Goal: Find specific page/section: Find specific page/section

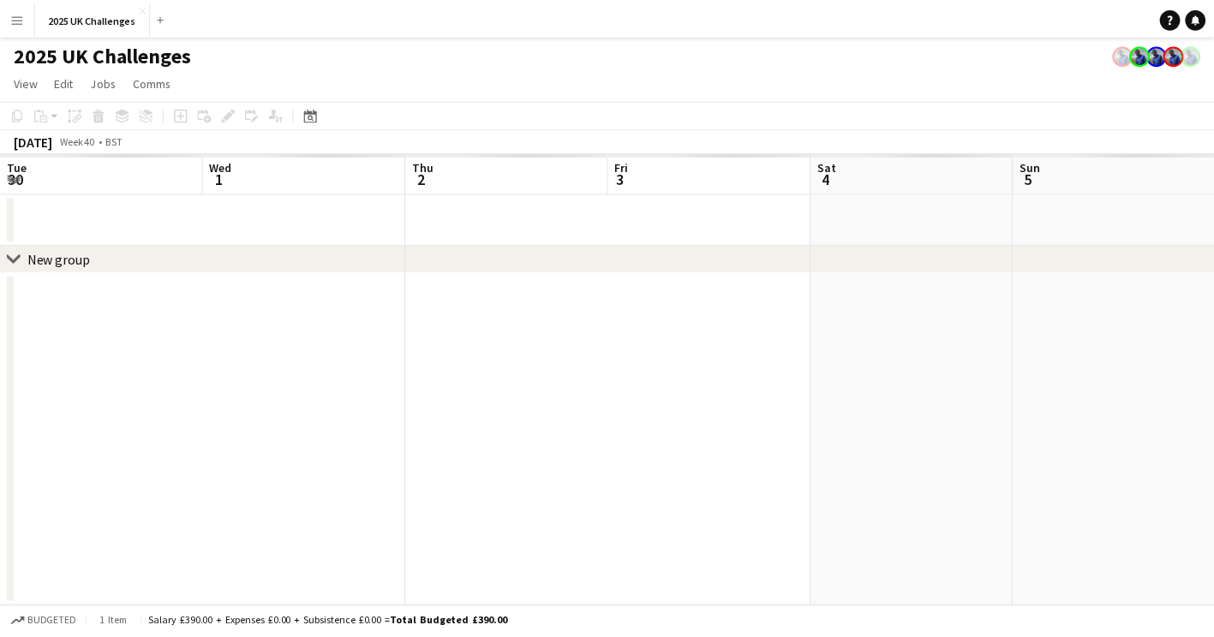
scroll to position [0, 375]
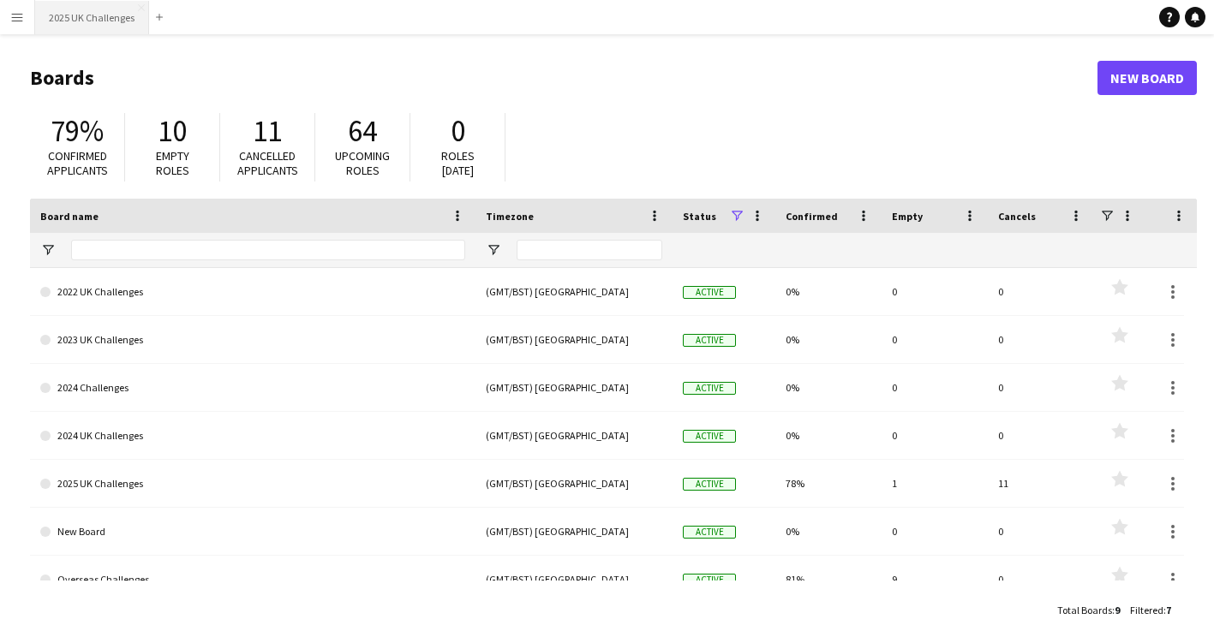
click at [88, 29] on button "2025 UK Challenges Close" at bounding box center [92, 17] width 114 height 33
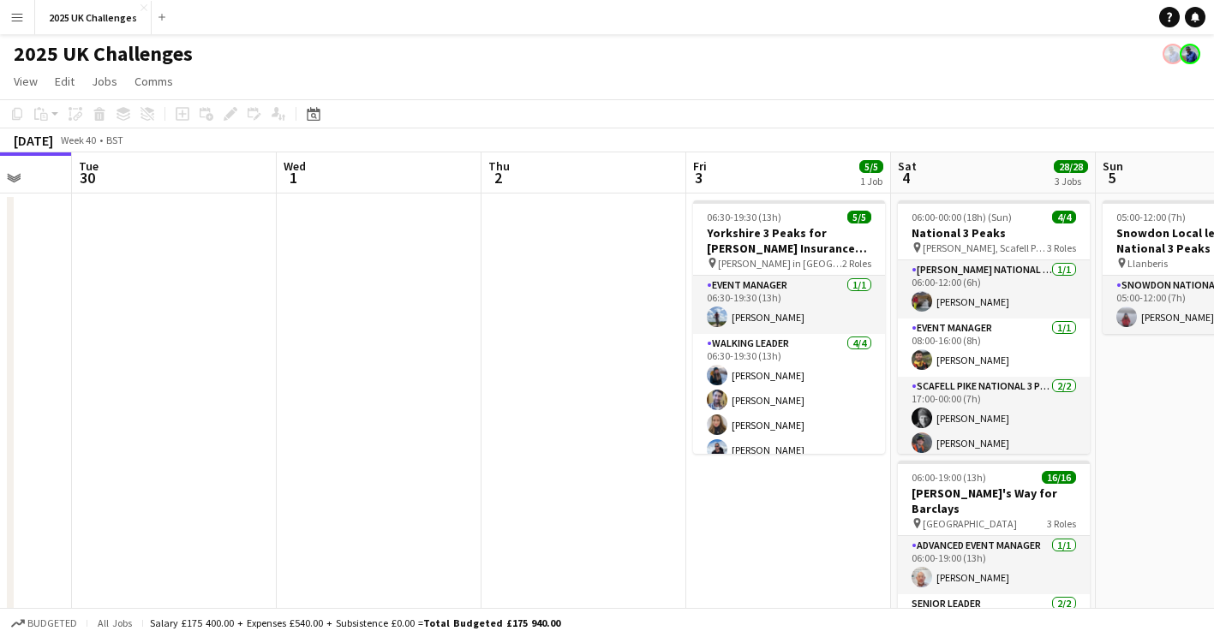
scroll to position [0, 614]
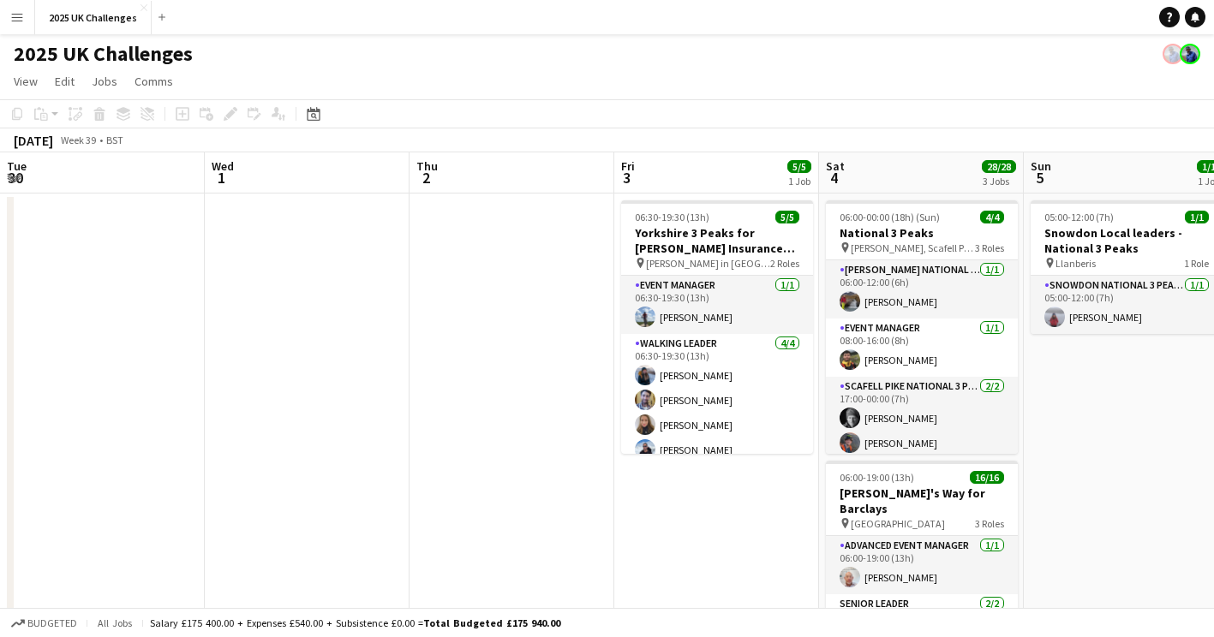
drag, startPoint x: 815, startPoint y: 337, endPoint x: 410, endPoint y: 314, distance: 405.9
click at [410, 314] on app-calendar-viewport "Sat 27 11/11 2 Jobs Sun 28 1/1 1 Job Mon 29 Tue 30 Wed 1 Thu 2 Fri 3 5/5 1 Job …" at bounding box center [607, 621] width 1214 height 936
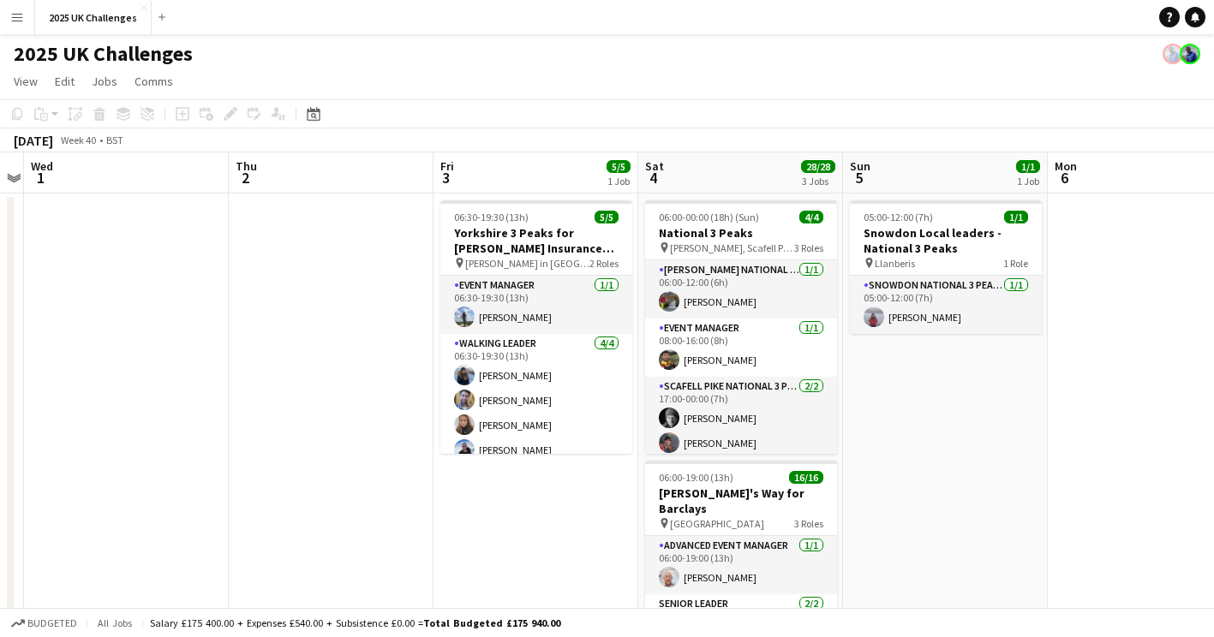
drag, startPoint x: 550, startPoint y: 332, endPoint x: 371, endPoint y: 332, distance: 179.1
click at [370, 332] on app-calendar-viewport "Sun 28 1/1 1 Job Mon 29 Tue 30 Wed 1 Thu 2 Fri 3 5/5 1 Job Sat 4 28/28 3 Jobs S…" at bounding box center [607, 621] width 1214 height 936
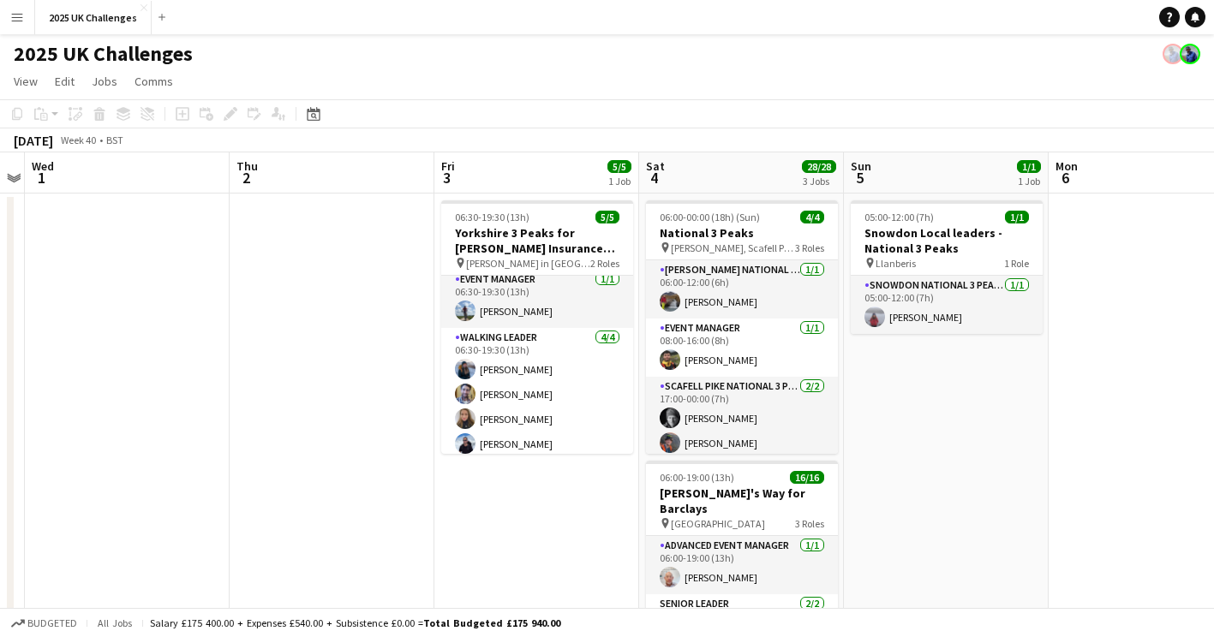
scroll to position [0, 0]
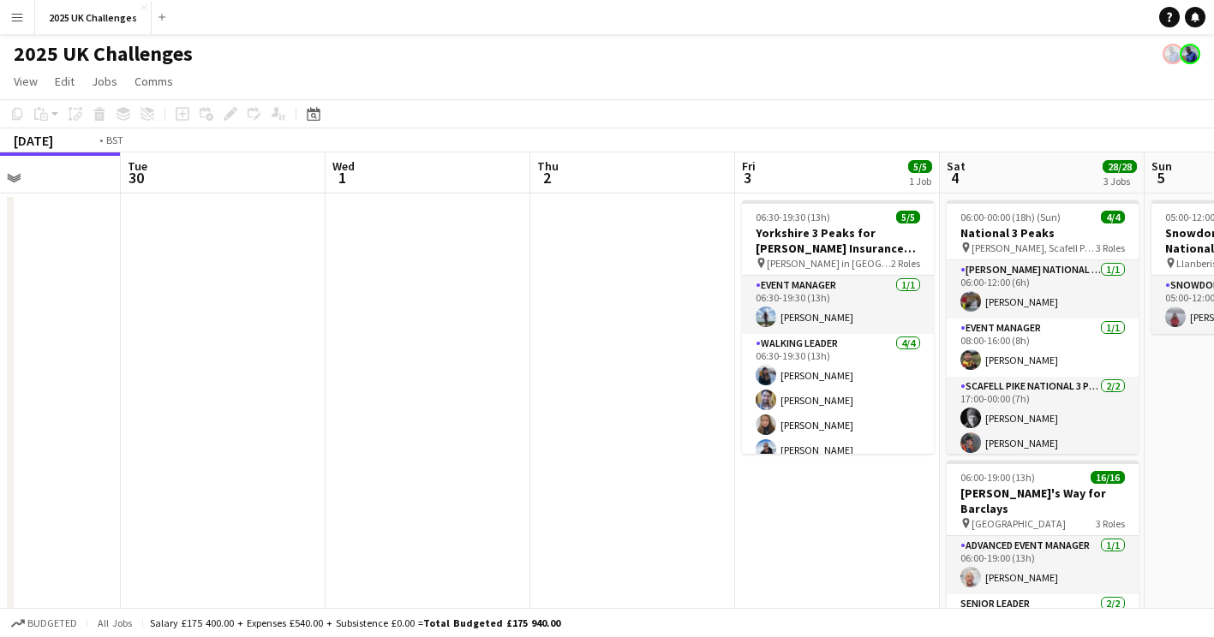
drag, startPoint x: 187, startPoint y: 376, endPoint x: 678, endPoint y: 413, distance: 492.3
click at [679, 411] on app-calendar-viewport "Sat 27 11/11 2 Jobs Sun 28 1/1 1 Job Mon 29 Tue 30 Wed 1 Thu 2 Fri 3 5/5 1 Job …" at bounding box center [607, 621] width 1214 height 936
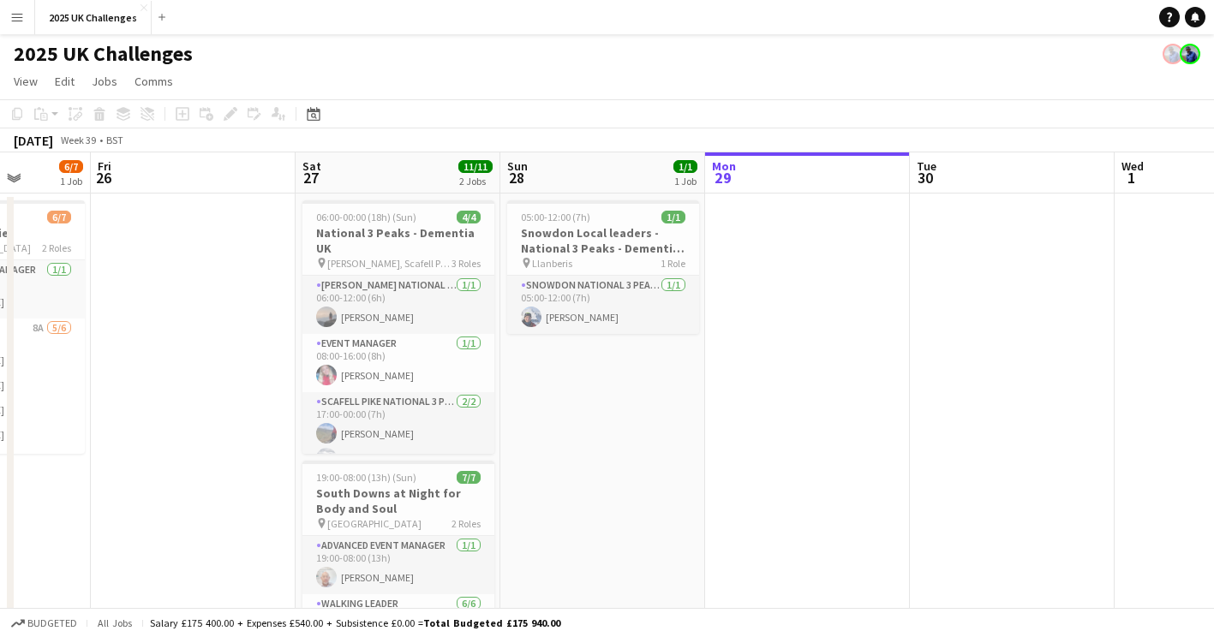
drag, startPoint x: 422, startPoint y: 426, endPoint x: 814, endPoint y: 459, distance: 393.0
click at [1007, 458] on app-calendar-viewport "Tue 23 Wed 24 Thu 25 6/7 1 Job Fri 26 Sat 27 11/11 2 Jobs Sun 28 1/1 1 Job Mon …" at bounding box center [607, 621] width 1214 height 936
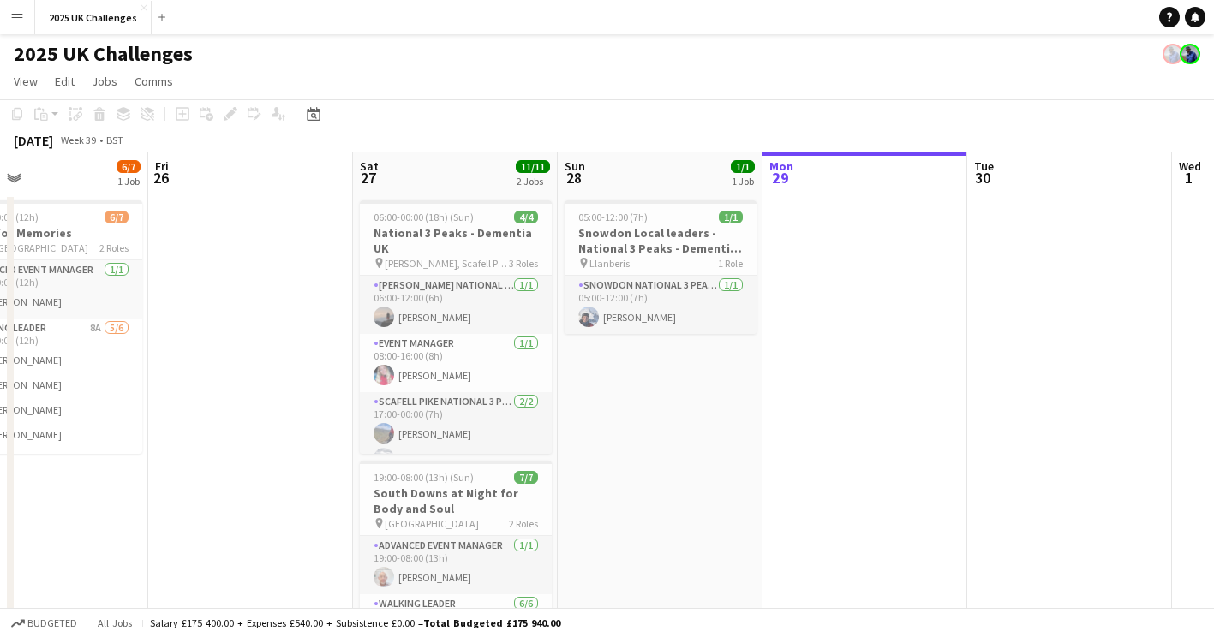
click at [756, 463] on app-calendar-viewport "Tue 23 Wed 24 Thu 25 6/7 1 Job Fri 26 Sat 27 11/11 2 Jobs Sun 28 1/1 1 Job Mon …" at bounding box center [607, 621] width 1214 height 936
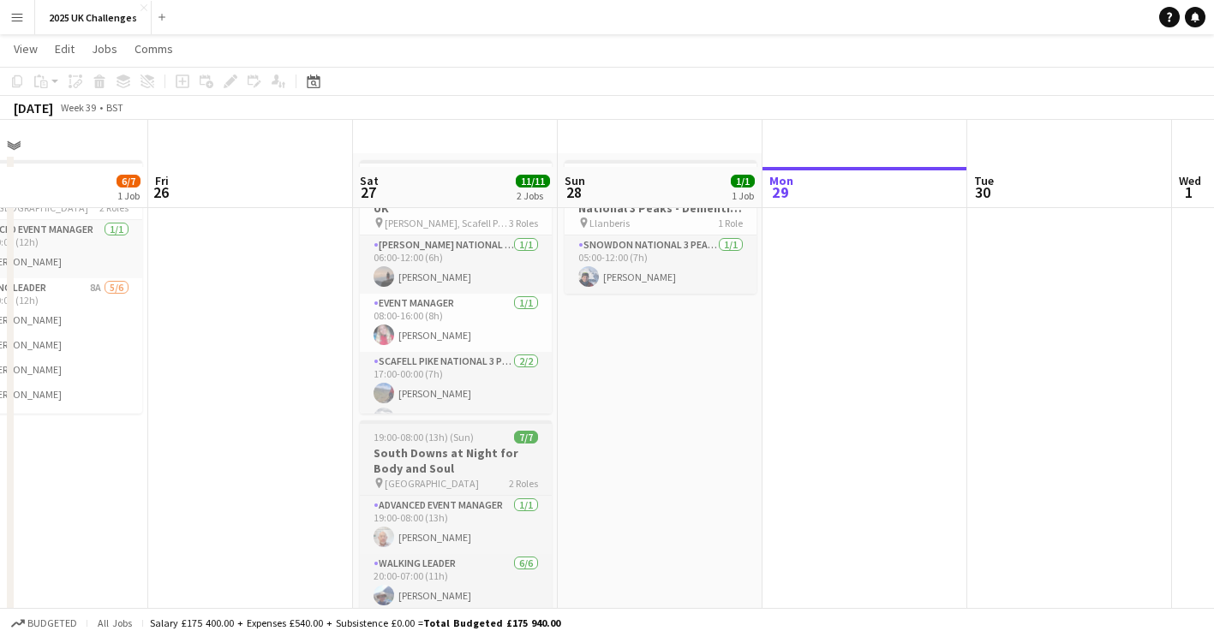
scroll to position [0, 0]
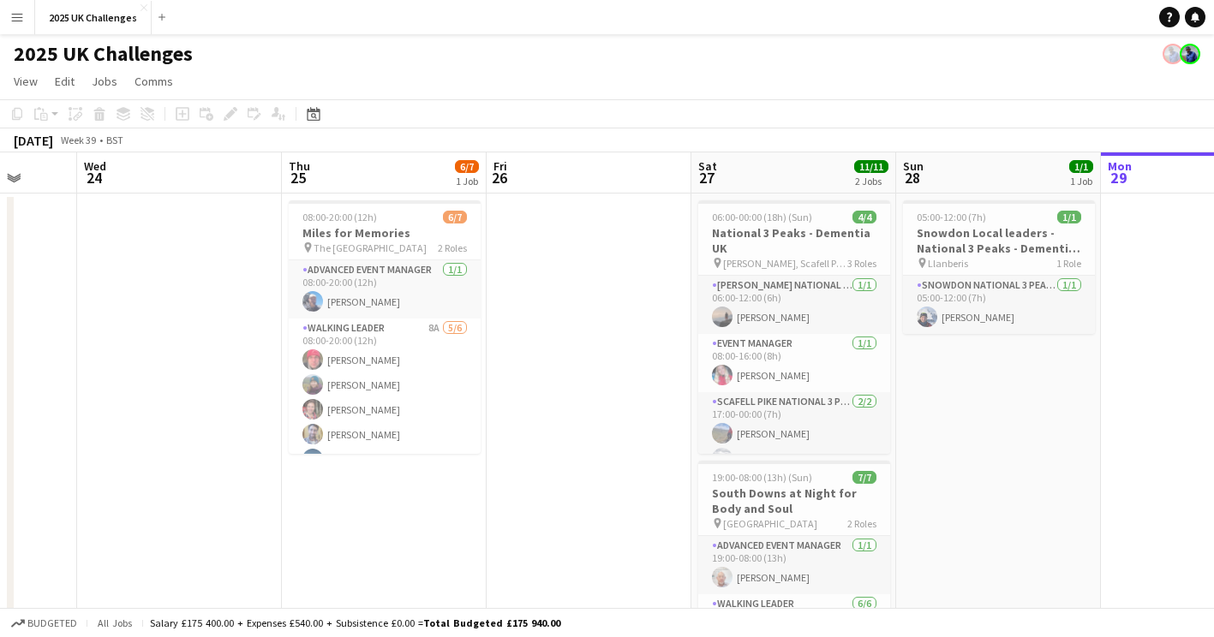
drag, startPoint x: 673, startPoint y: 451, endPoint x: 636, endPoint y: 449, distance: 36.9
click at [1010, 459] on app-calendar-viewport "Sun 21 Mon 22 Tue 23 Wed 24 Thu 25 6/7 1 Job Fri 26 Sat 27 11/11 2 Jobs Sun 28 …" at bounding box center [607, 621] width 1214 height 936
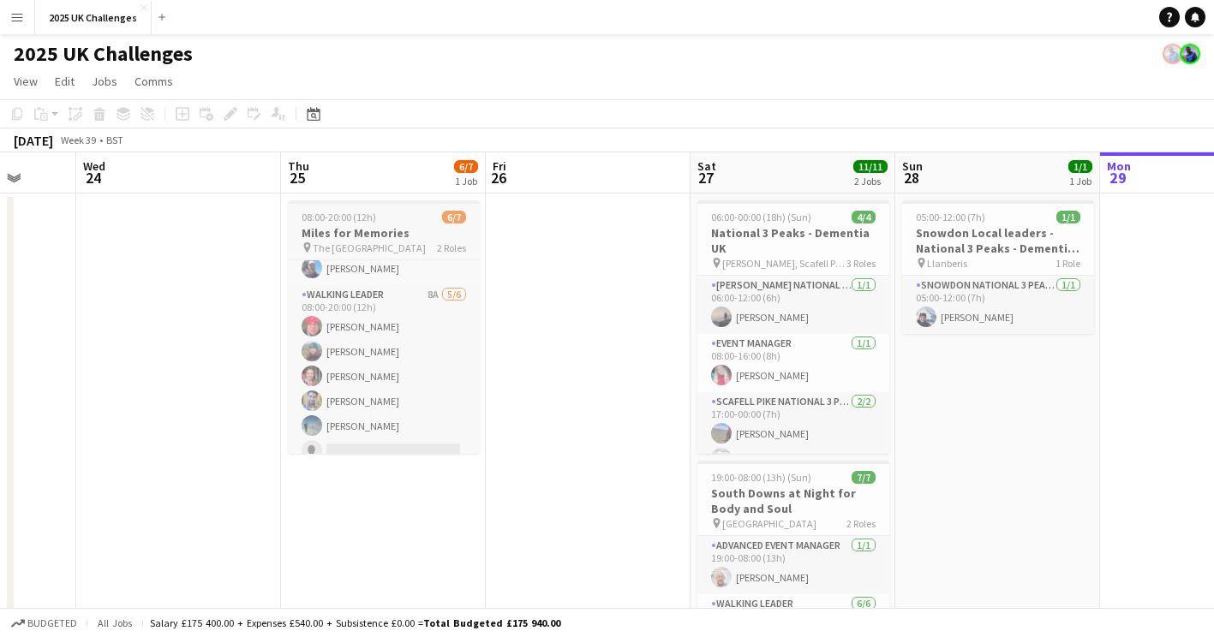
scroll to position [34, 0]
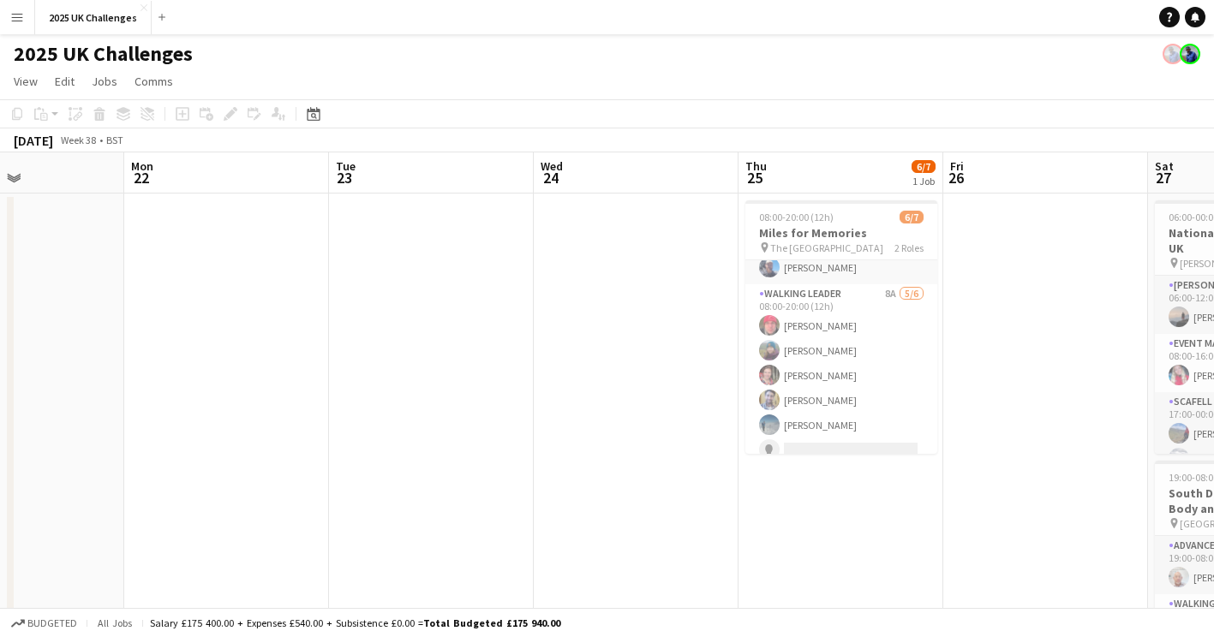
drag, startPoint x: 821, startPoint y: 561, endPoint x: 946, endPoint y: 547, distance: 125.9
click at [1175, 577] on app-calendar-viewport "Fri 19 Sat 20 Sun 21 Mon 22 Tue 23 Wed 24 Thu 25 6/7 1 Job Fri 26 Sat 27 11/11 …" at bounding box center [607, 621] width 1214 height 936
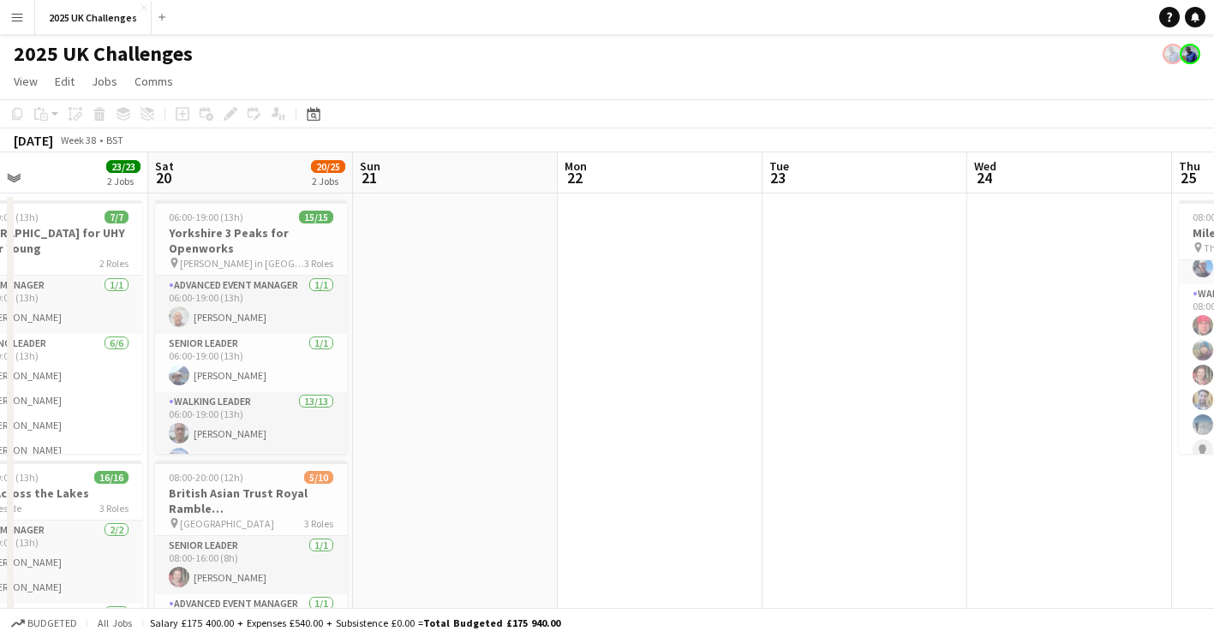
drag, startPoint x: 442, startPoint y: 507, endPoint x: 1089, endPoint y: 538, distance: 647.6
click at [1089, 538] on app-calendar-viewport "Wed 17 Thu 18 Fri 19 23/23 2 Jobs Sat 20 20/25 2 Jobs Sun 21 Mon 22 Tue 23 Wed …" at bounding box center [607, 621] width 1214 height 936
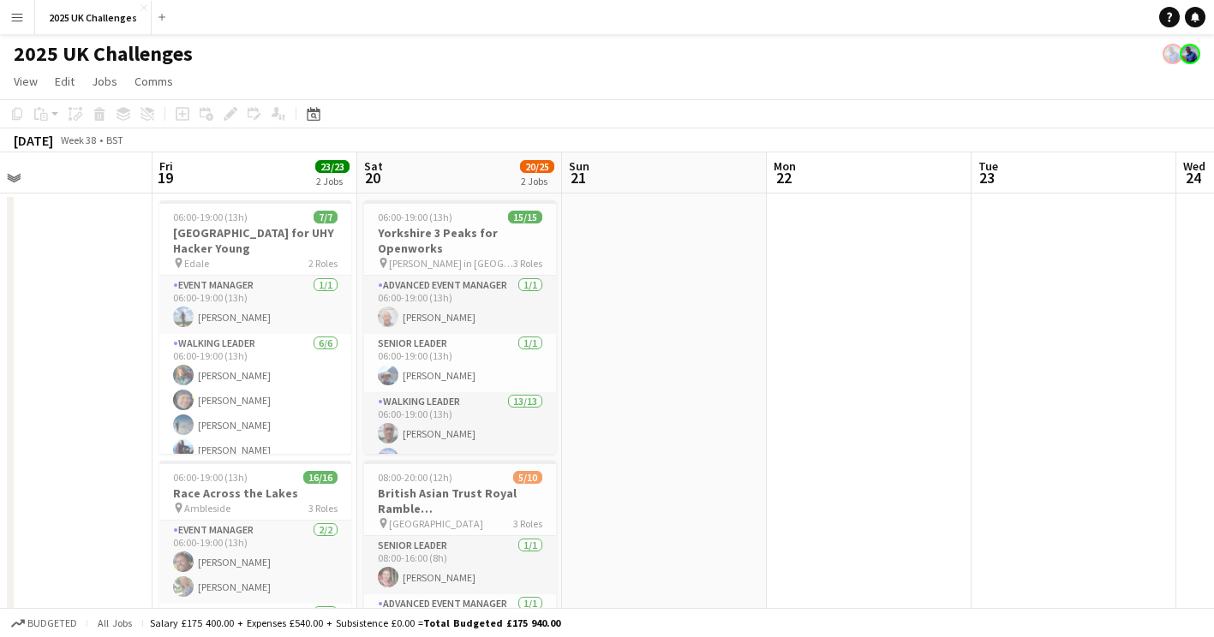
drag, startPoint x: 957, startPoint y: 524, endPoint x: 945, endPoint y: 508, distance: 19.5
click at [961, 509] on app-calendar-viewport "Tue 16 Wed 17 Thu 18 Fri 19 23/23 2 Jobs Sat 20 20/25 2 Jobs Sun 21 Mon 22 Tue …" at bounding box center [607, 621] width 1214 height 936
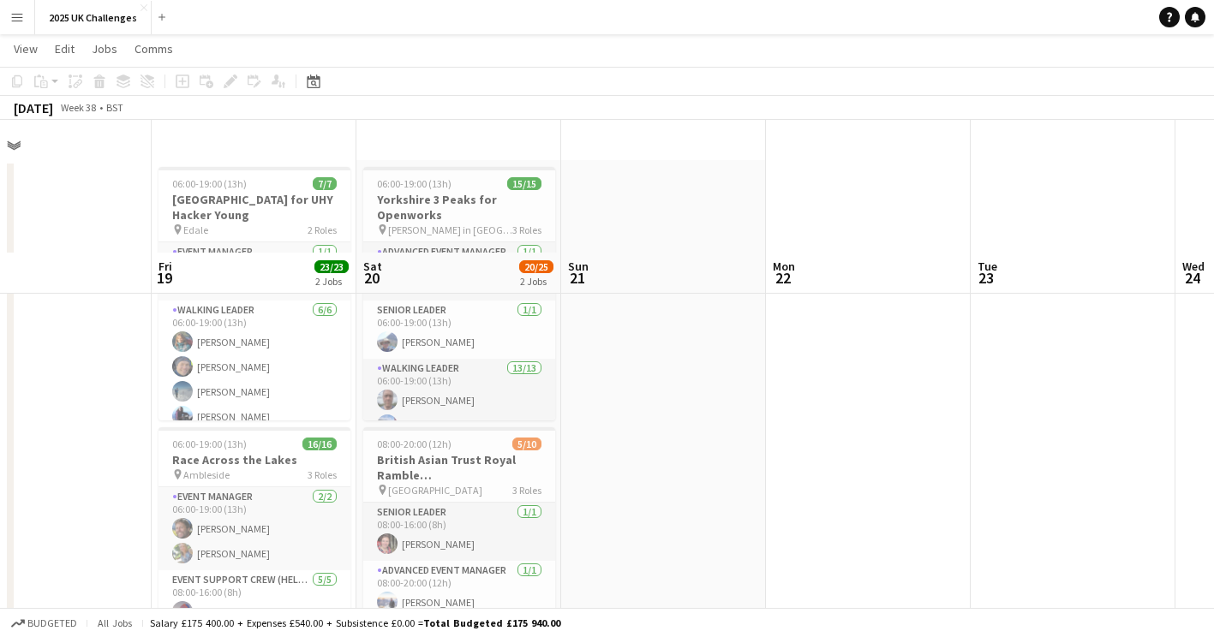
scroll to position [0, 0]
